Goal: Task Accomplishment & Management: Complete application form

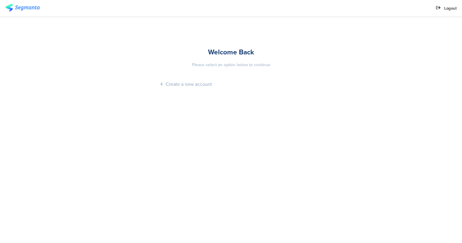
click at [25, 8] on img at bounding box center [22, 8] width 34 height 8
click at [20, 8] on img at bounding box center [22, 8] width 34 height 8
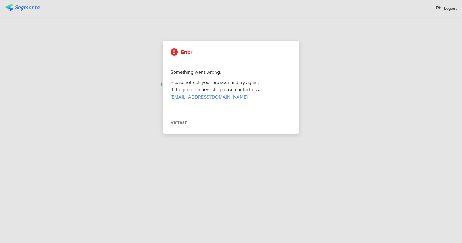
click at [179, 121] on div "Refresh" at bounding box center [230, 122] width 121 height 7
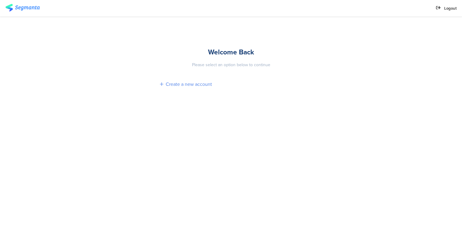
click at [187, 85] on div "Create a new account" at bounding box center [189, 84] width 46 height 7
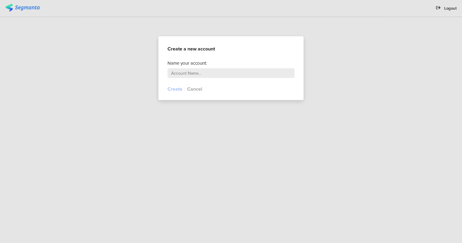
click at [191, 72] on input "text" at bounding box center [230, 73] width 127 height 10
type input "[PERSON_NAME]"
click at [178, 89] on button "Create" at bounding box center [174, 88] width 15 height 7
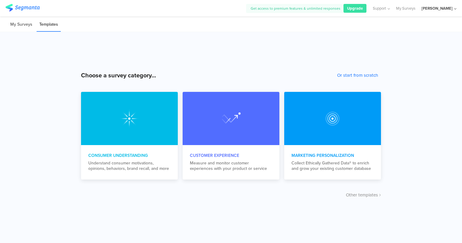
click at [19, 27] on li "My Surveys" at bounding box center [21, 25] width 27 height 14
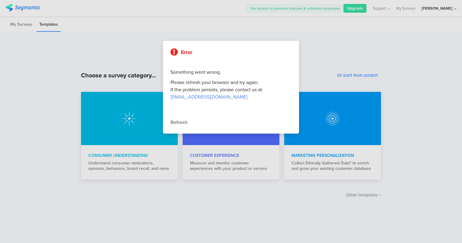
click at [180, 122] on div "Refresh" at bounding box center [230, 122] width 121 height 7
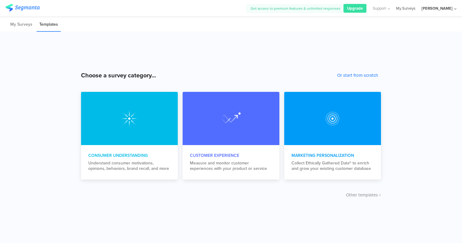
click at [415, 8] on link "My Surveys" at bounding box center [405, 8] width 19 height 17
click at [455, 8] on icon at bounding box center [455, 9] width 2 height 5
click at [20, 8] on img at bounding box center [22, 8] width 34 height 8
click at [368, 75] on button "Or start from scratch" at bounding box center [357, 75] width 41 height 7
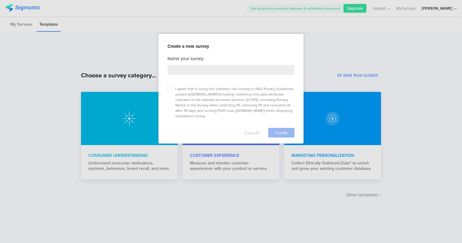
click at [250, 128] on button "Cancel" at bounding box center [251, 133] width 15 height 10
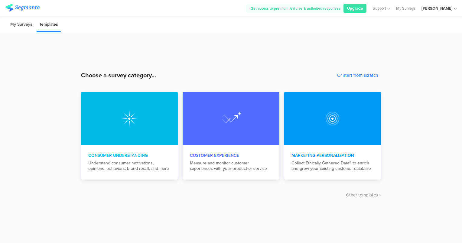
click at [22, 23] on li "My Surveys" at bounding box center [21, 25] width 27 height 14
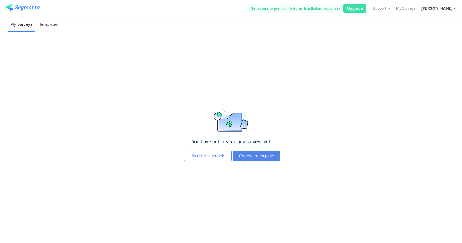
click at [46, 27] on li "Templates" at bounding box center [49, 25] width 24 height 14
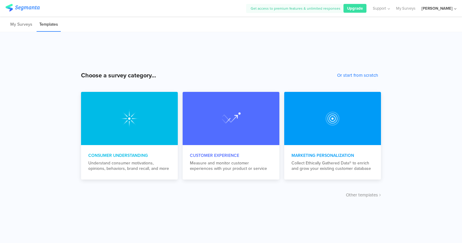
click at [30, 5] on img at bounding box center [22, 8] width 34 height 8
click at [8, 8] on img at bounding box center [22, 8] width 34 height 8
click at [20, 8] on img at bounding box center [22, 8] width 34 height 8
click at [390, 8] on icon at bounding box center [388, 9] width 4 height 5
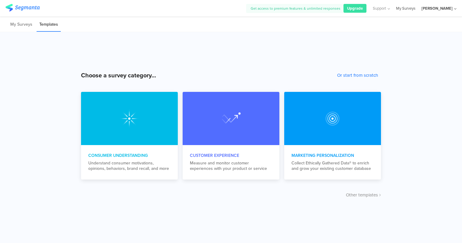
click at [415, 7] on link "My Surveys" at bounding box center [405, 8] width 19 height 17
click at [456, 8] on div "Get access to premium features & unlimited responses Upgrade Support Help Cente…" at bounding box center [231, 8] width 462 height 17
click at [453, 9] on div "Manal Ali" at bounding box center [438, 8] width 35 height 17
click at [405, 59] on span "My Profile" at bounding box center [404, 59] width 18 height 6
